Goal: Information Seeking & Learning: Learn about a topic

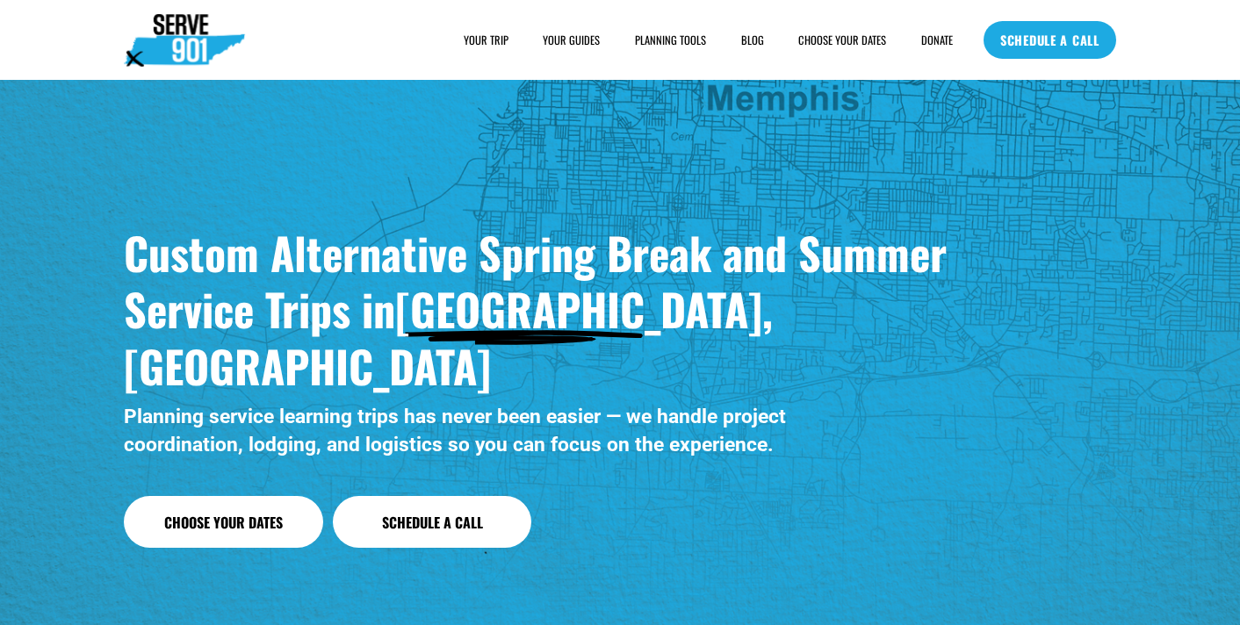
click at [751, 38] on link "BLOG" at bounding box center [752, 40] width 23 height 18
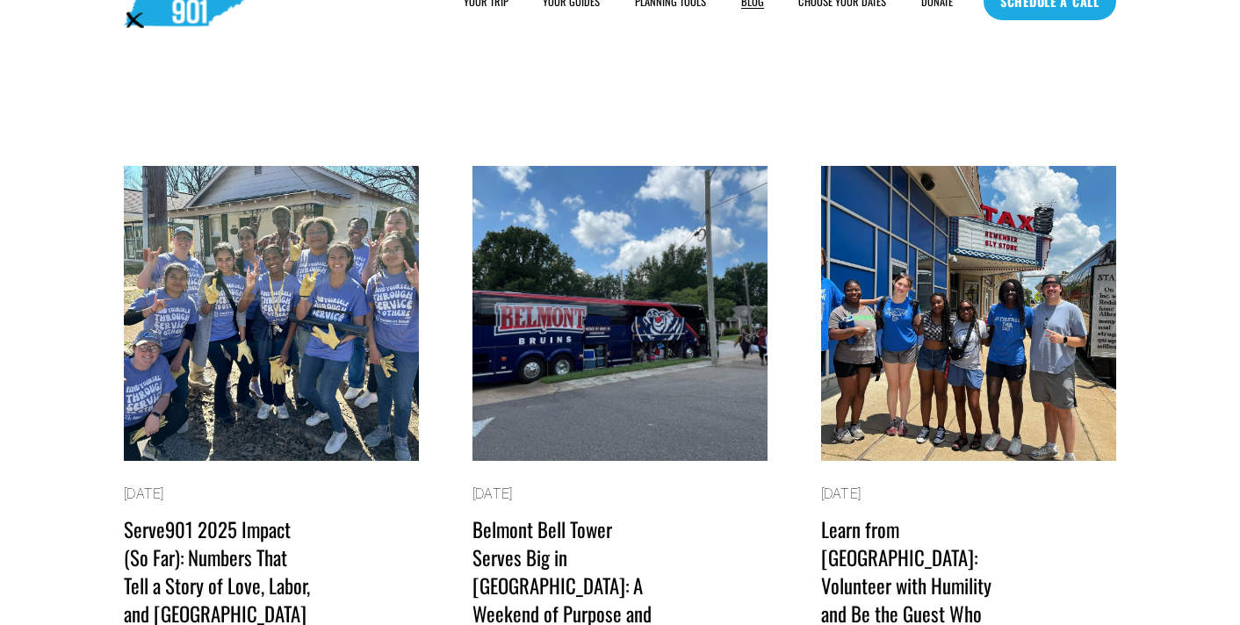
scroll to position [50, 0]
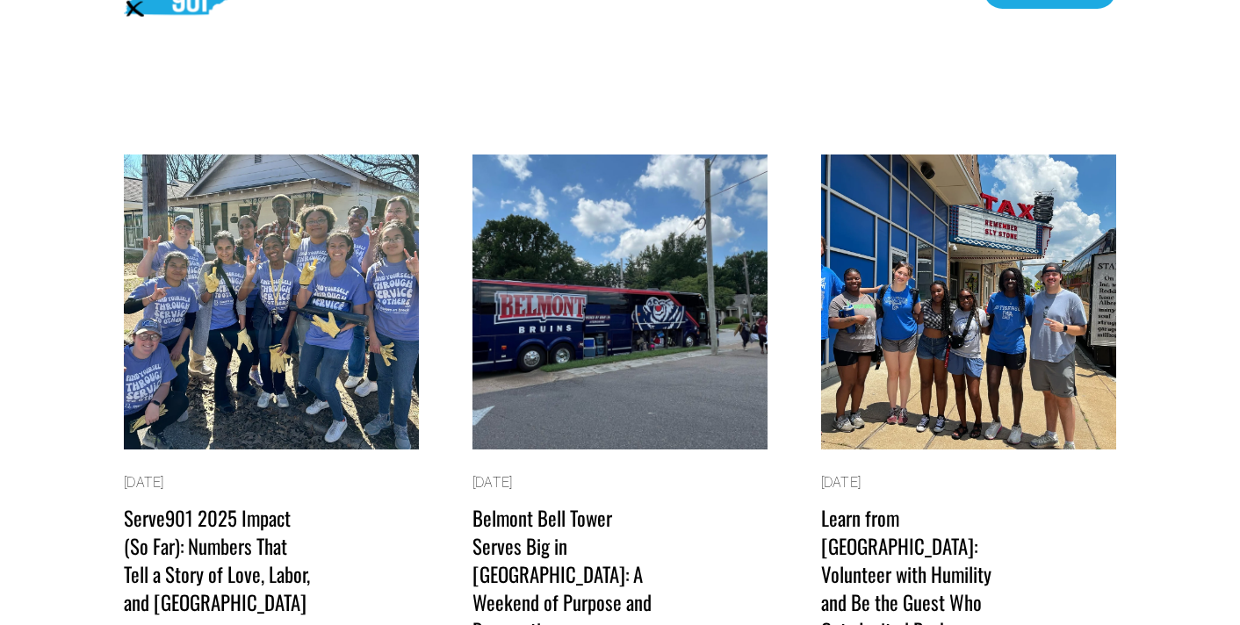
click at [281, 316] on img at bounding box center [272, 302] width 298 height 298
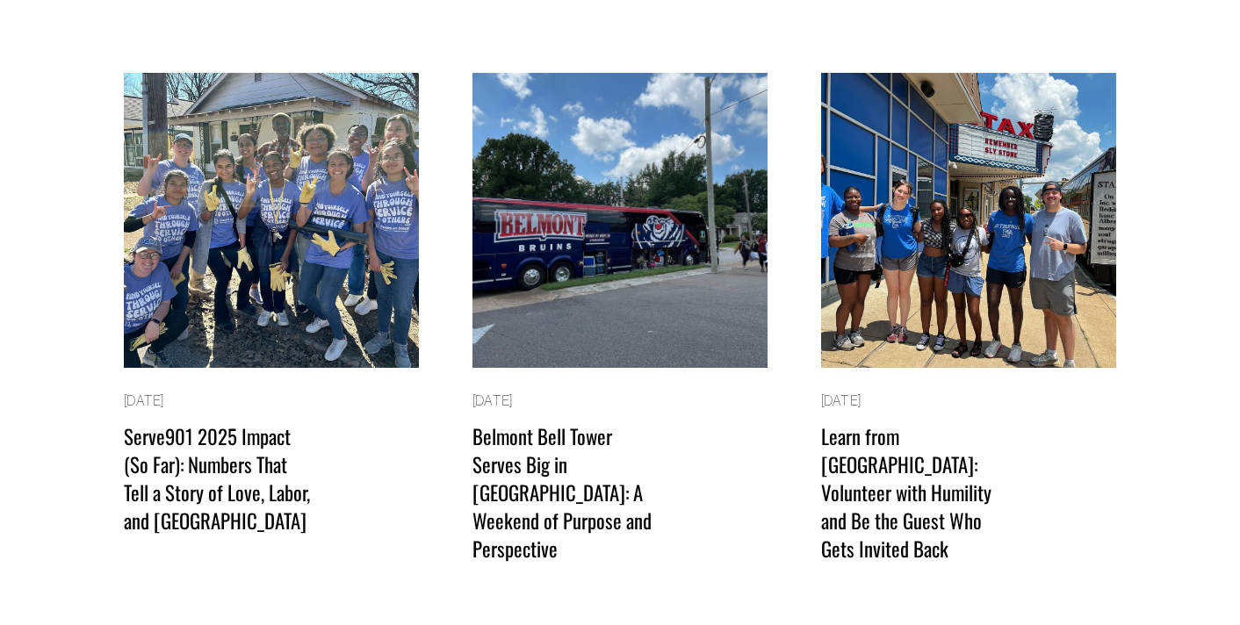
scroll to position [135, 0]
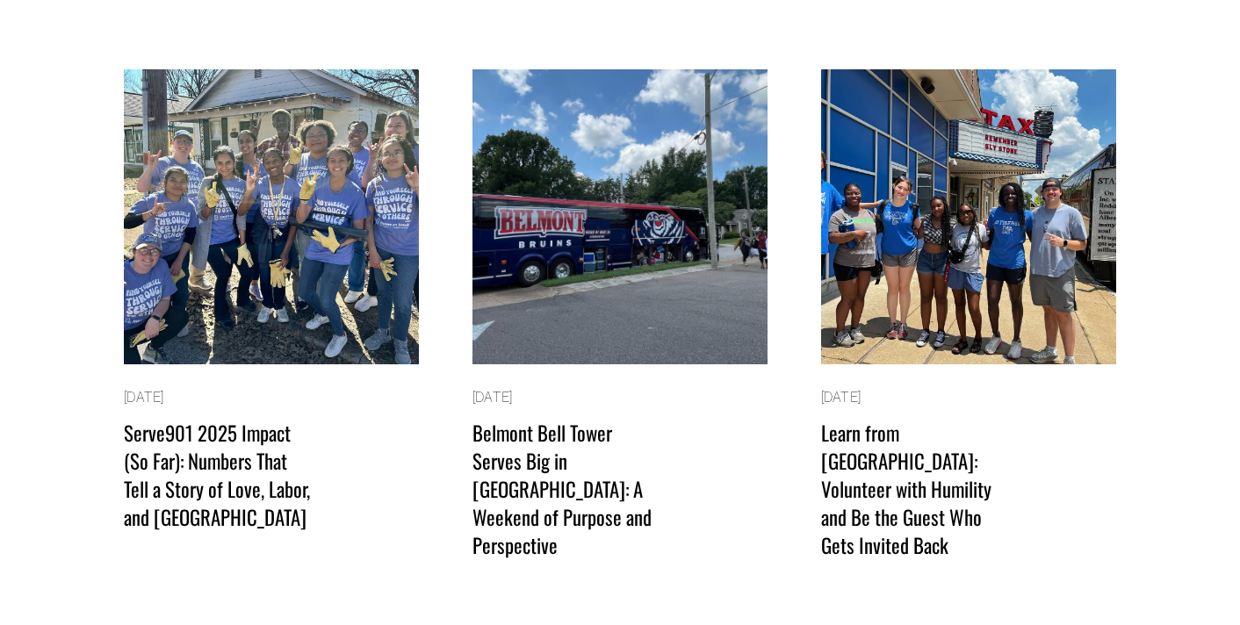
click at [932, 261] on img at bounding box center [968, 217] width 298 height 298
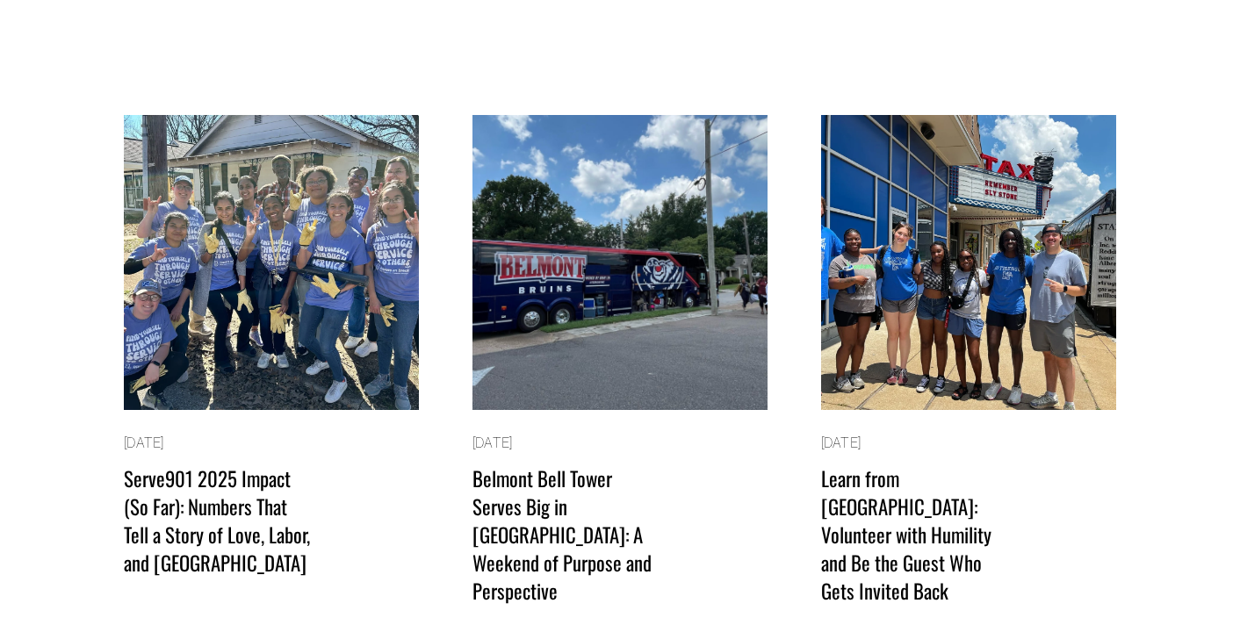
scroll to position [0, 0]
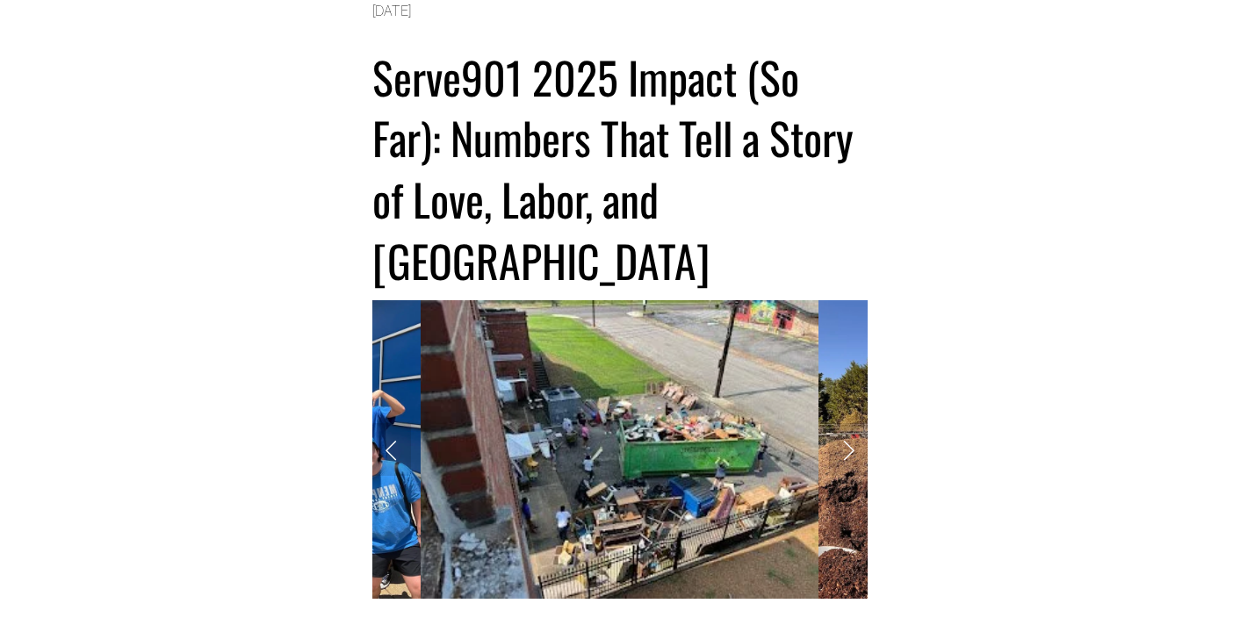
scroll to position [199, 0]
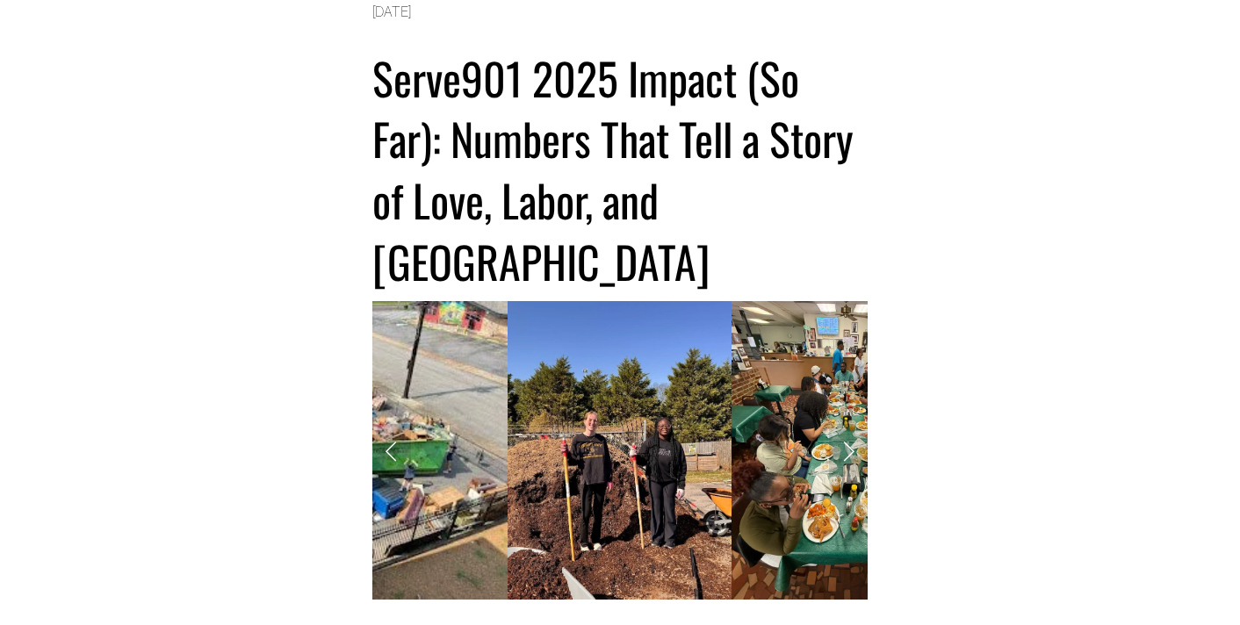
click at [854, 424] on link "Next Slide" at bounding box center [848, 450] width 39 height 53
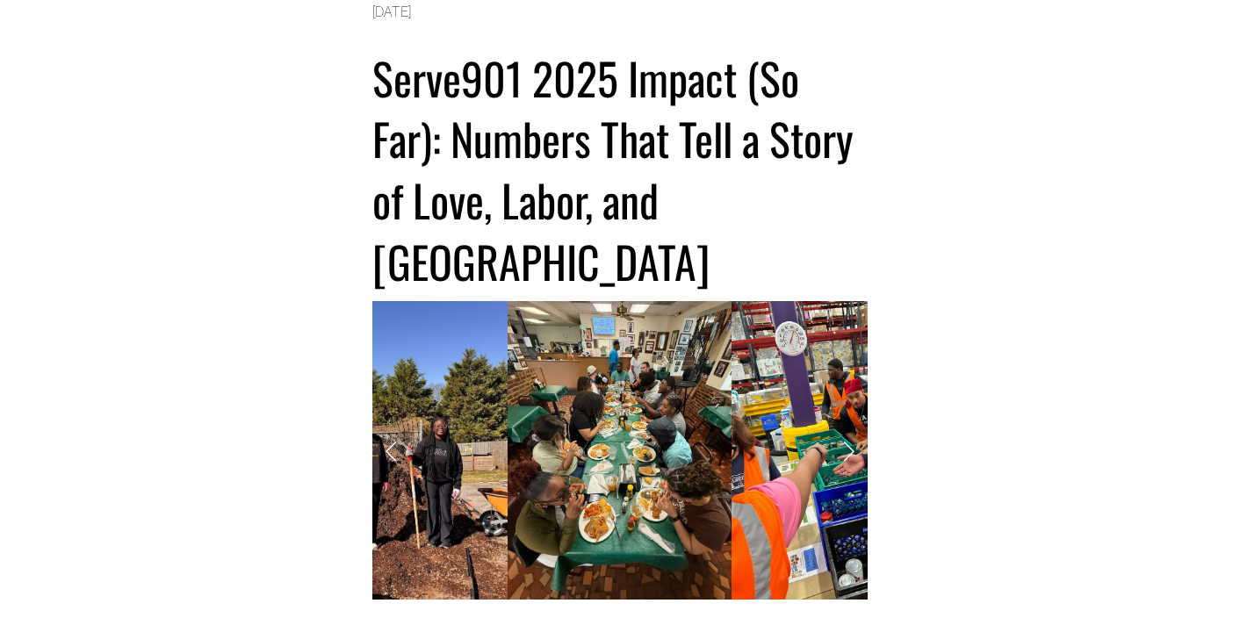
click at [850, 424] on link "Next Slide" at bounding box center [848, 450] width 39 height 53
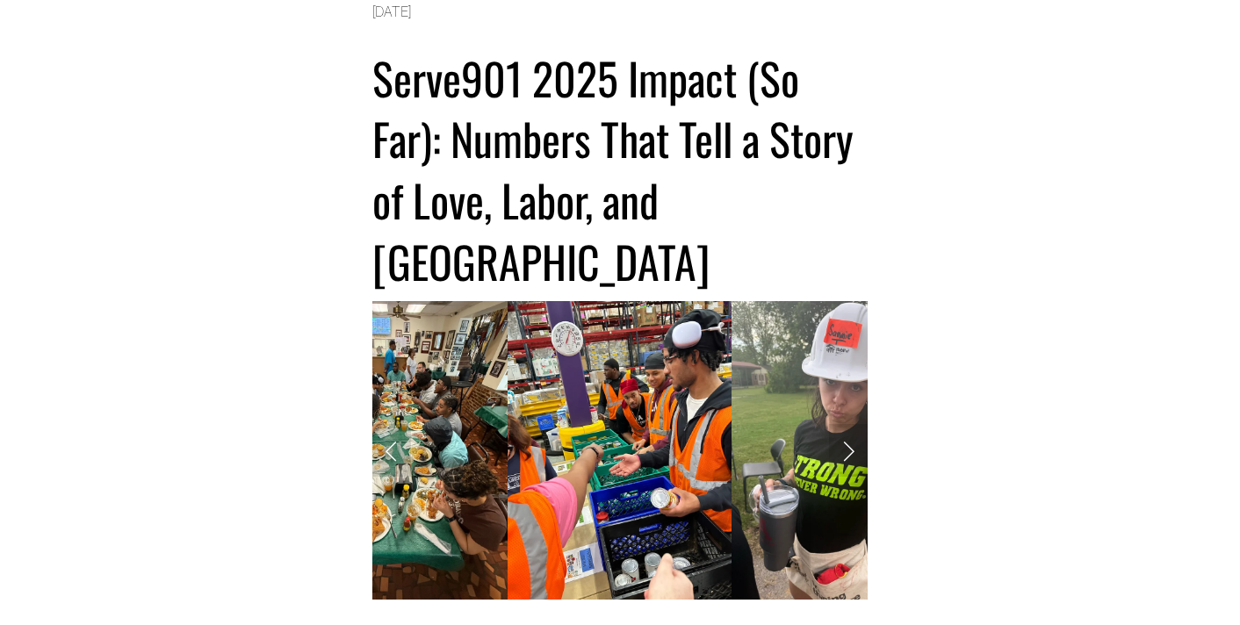
click at [849, 424] on link "Next Slide" at bounding box center [848, 450] width 39 height 53
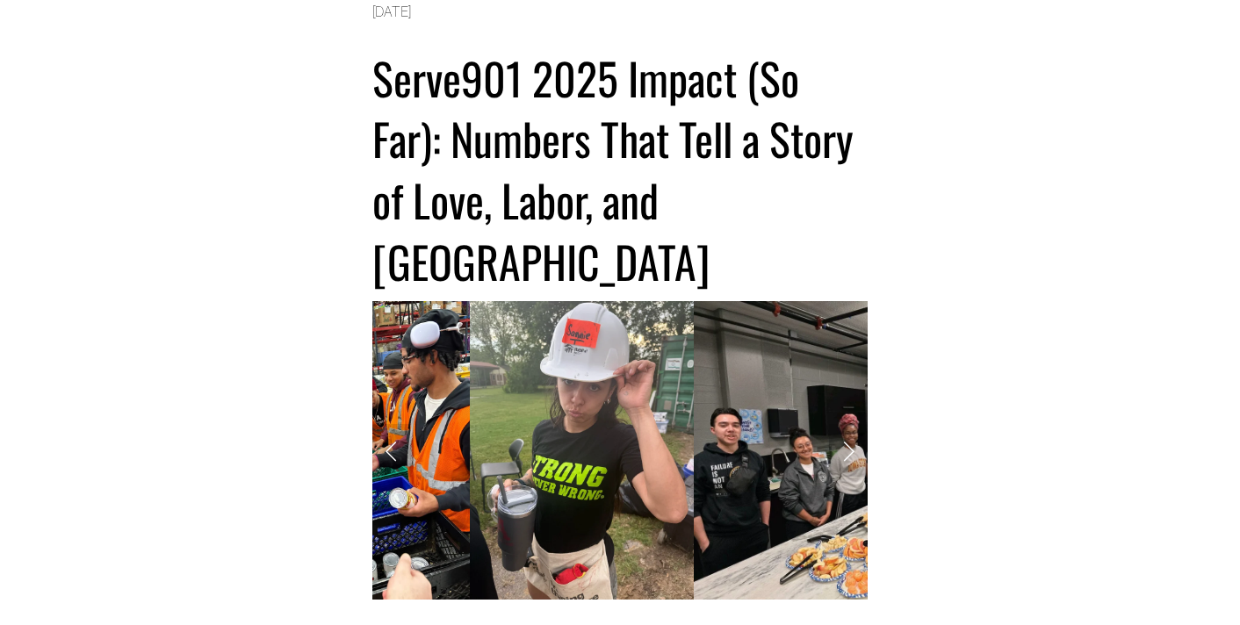
click at [849, 424] on link "Next Slide" at bounding box center [848, 450] width 39 height 53
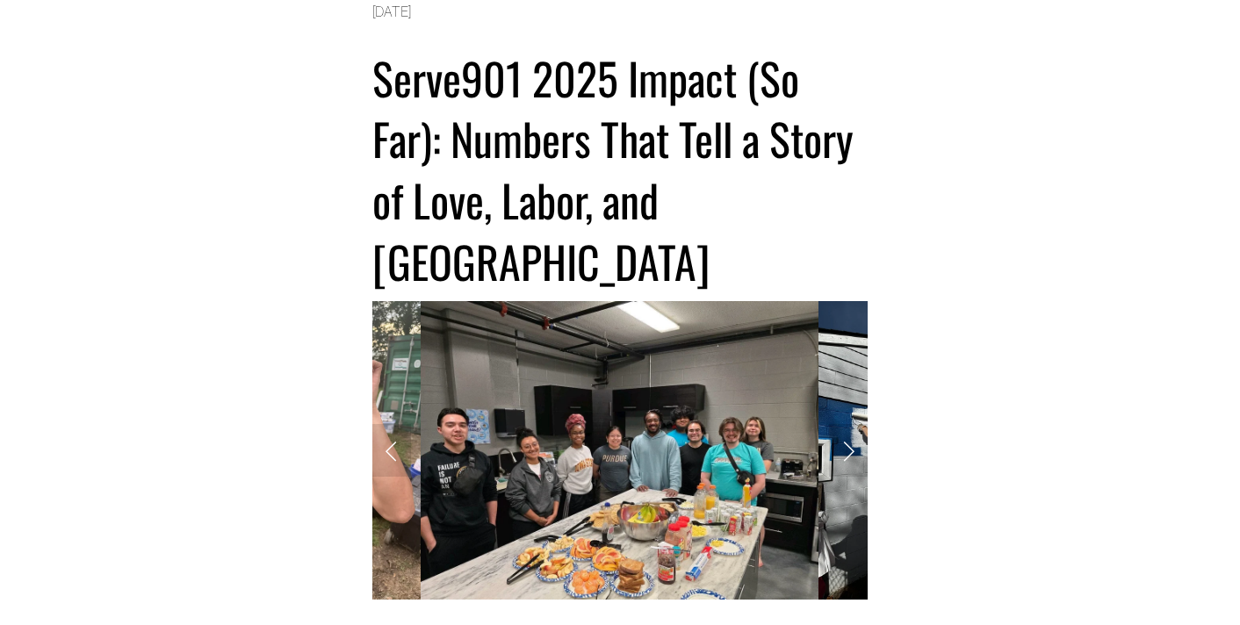
click at [849, 424] on link "Next Slide" at bounding box center [848, 450] width 39 height 53
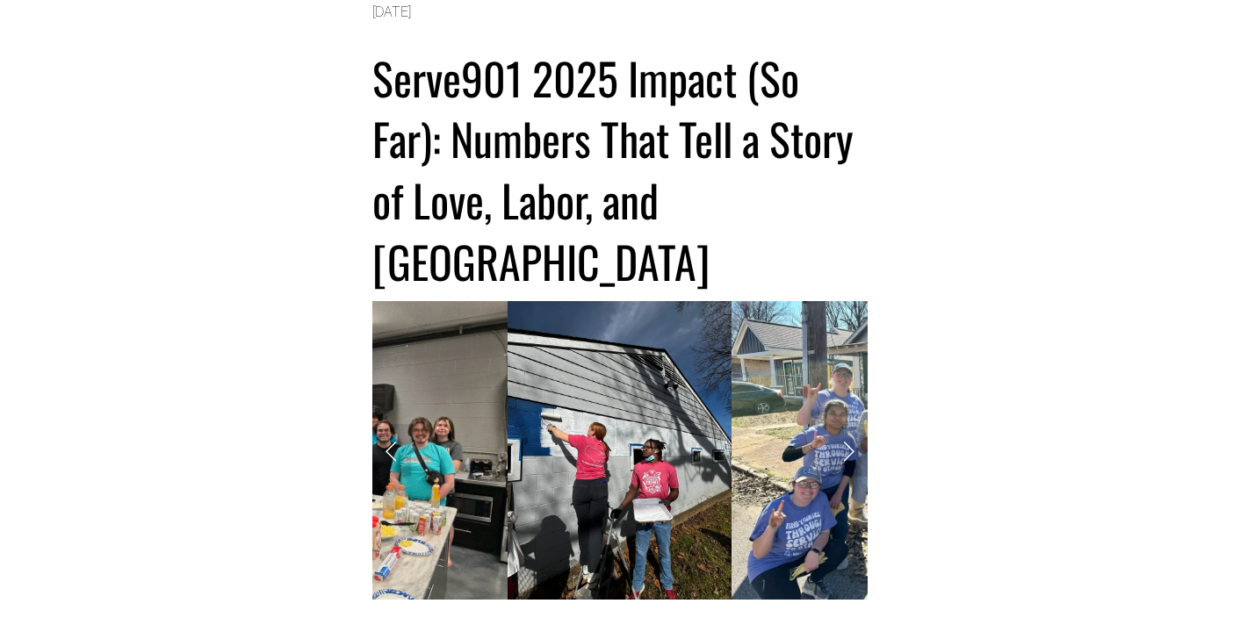
click at [849, 424] on link "Next Slide" at bounding box center [848, 450] width 39 height 53
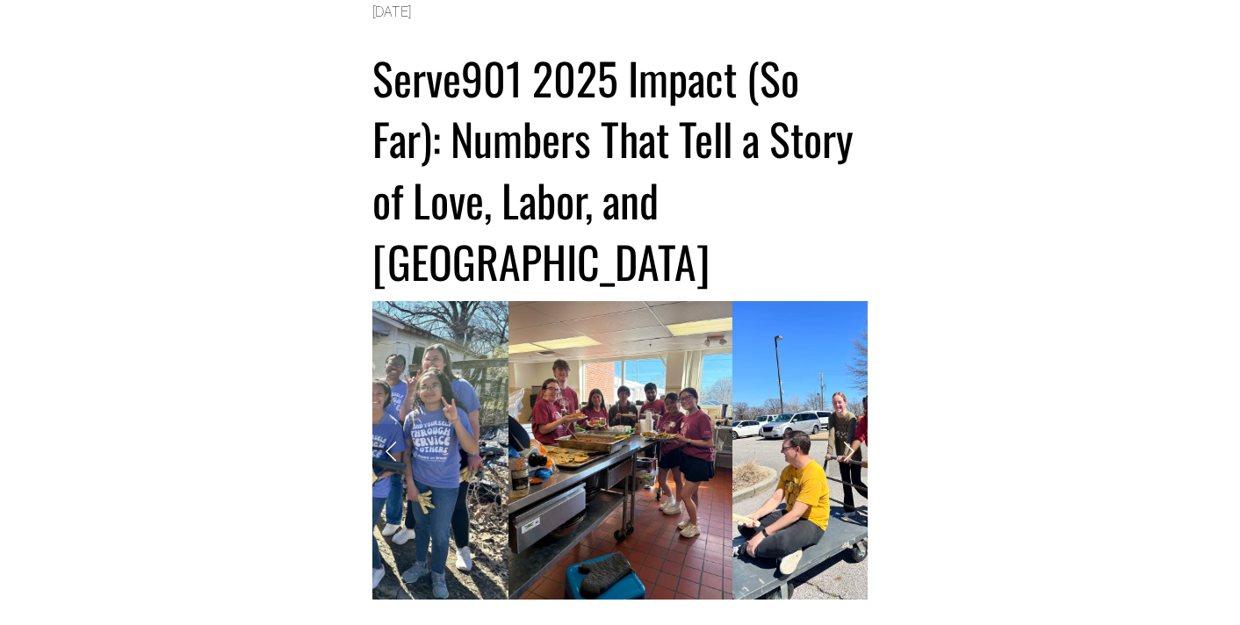
click at [386, 424] on link "Previous Slide" at bounding box center [391, 450] width 39 height 53
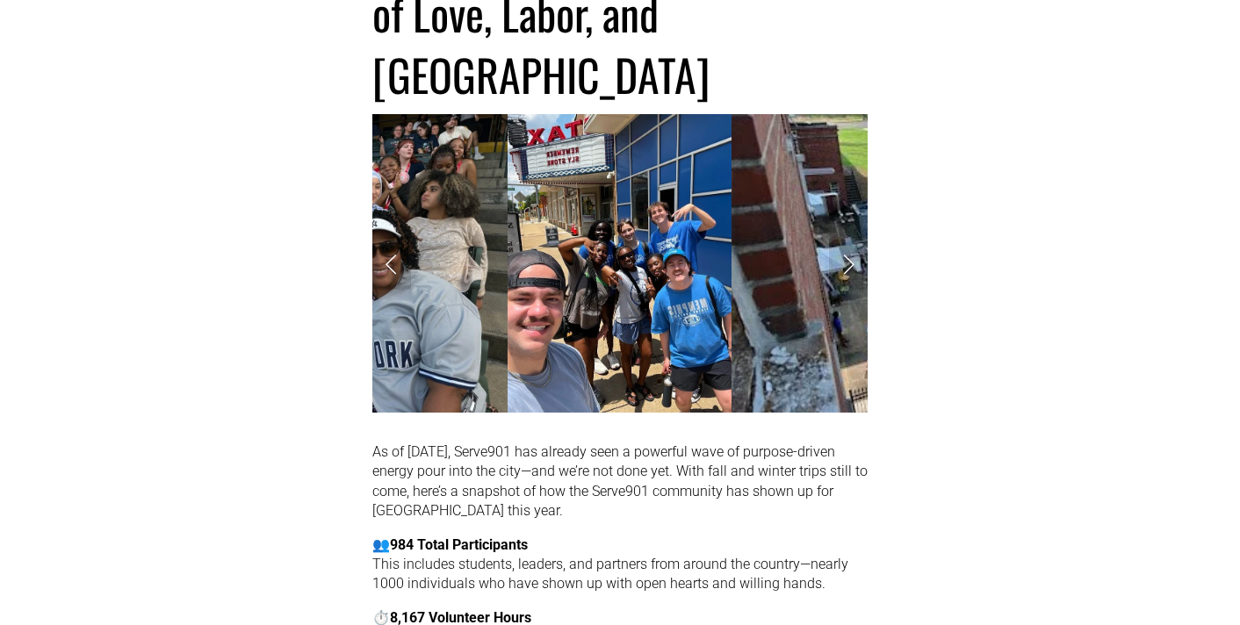
scroll to position [0, 0]
